Goal: Information Seeking & Learning: Learn about a topic

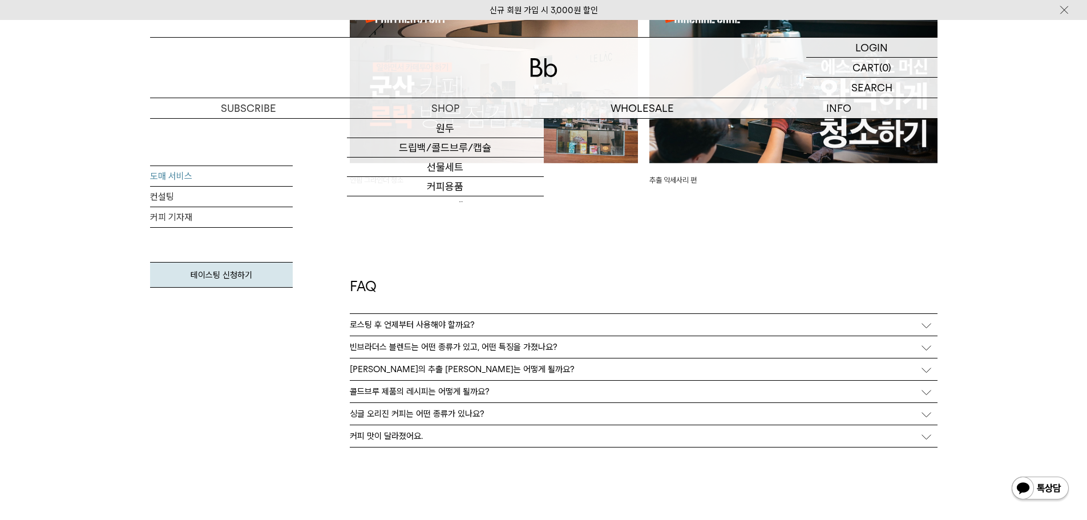
scroll to position [2681, 0]
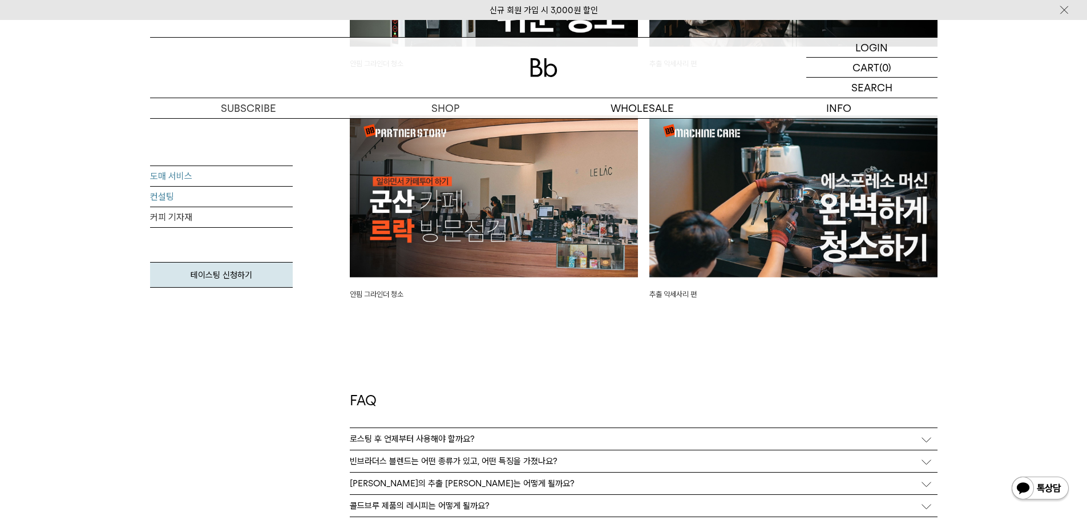
click at [179, 188] on link "컨설팅" at bounding box center [221, 197] width 143 height 21
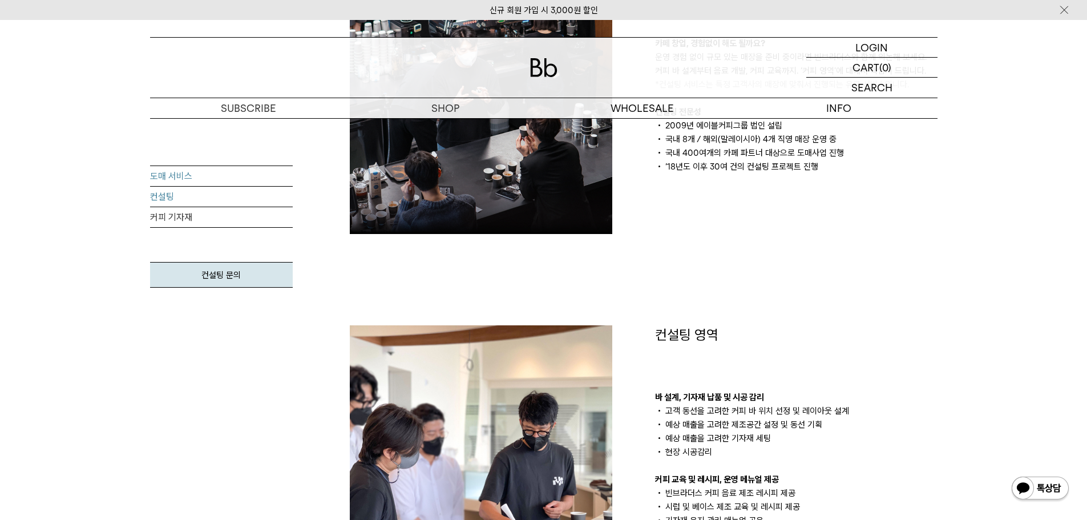
scroll to position [513, 0]
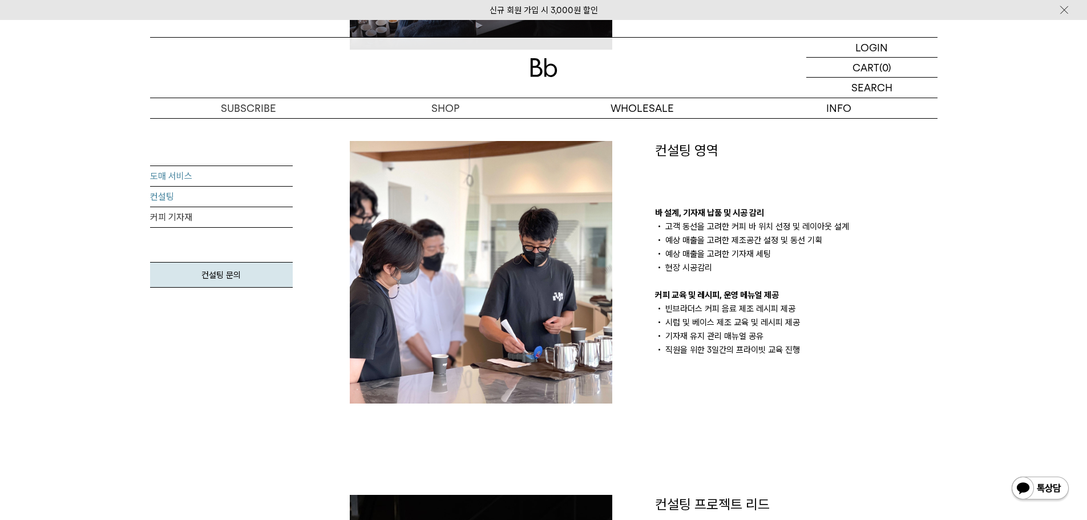
click at [193, 176] on link "도매 서비스" at bounding box center [221, 176] width 143 height 21
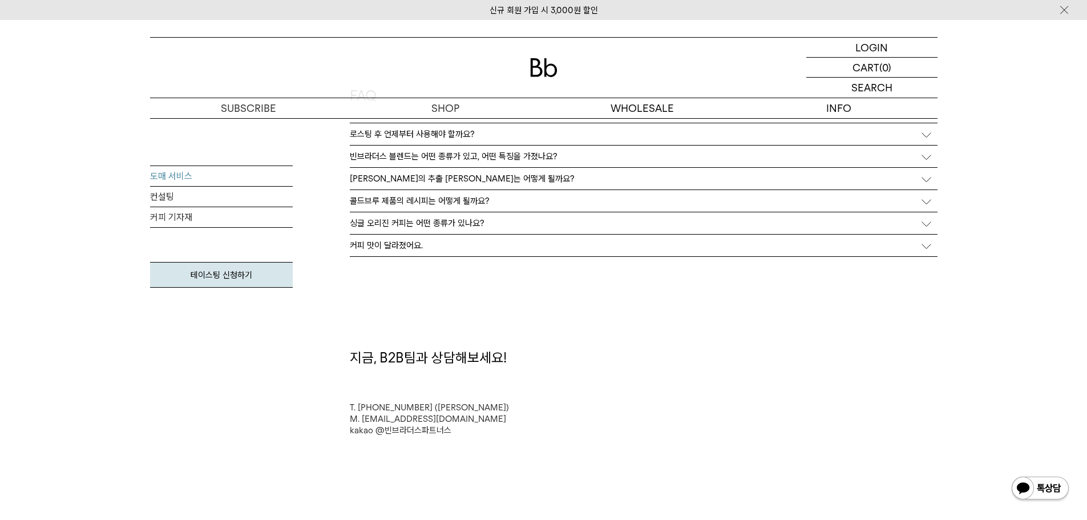
scroll to position [3080, 0]
